Goal: Find specific page/section: Find specific page/section

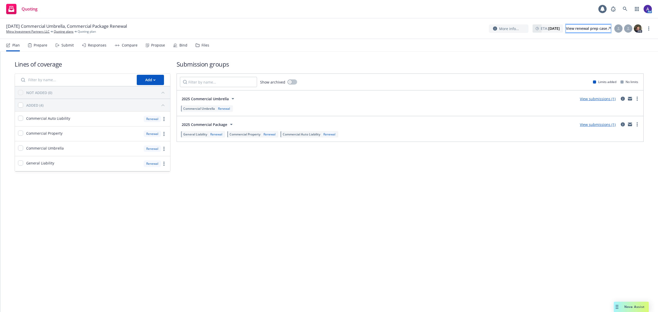
click at [597, 29] on div "View renewal prep case" at bounding box center [588, 29] width 45 height 8
click at [624, 7] on icon at bounding box center [625, 9] width 5 height 5
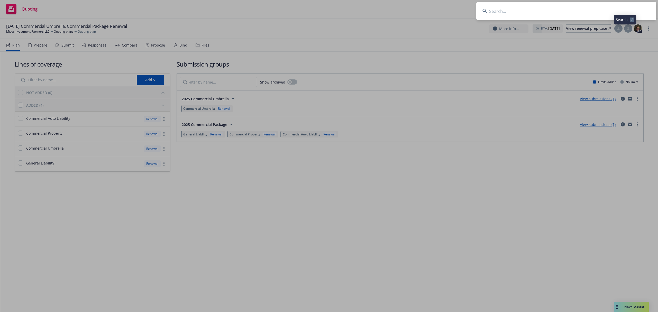
click at [584, 11] on input at bounding box center [566, 11] width 180 height 19
type input "unifyapps"
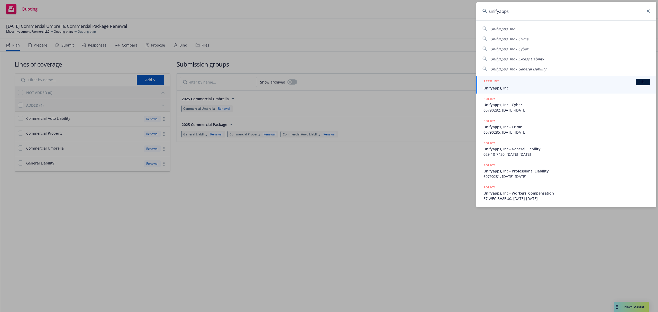
click at [508, 83] on div "ACCOUNT BI" at bounding box center [566, 82] width 167 height 7
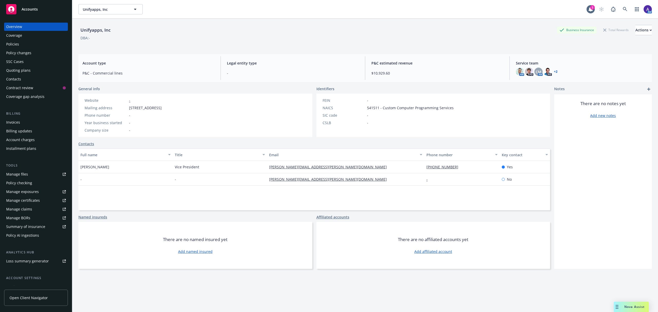
click at [26, 43] on div "Policies" at bounding box center [36, 44] width 60 height 8
